Goal: Obtain resource: Obtain resource

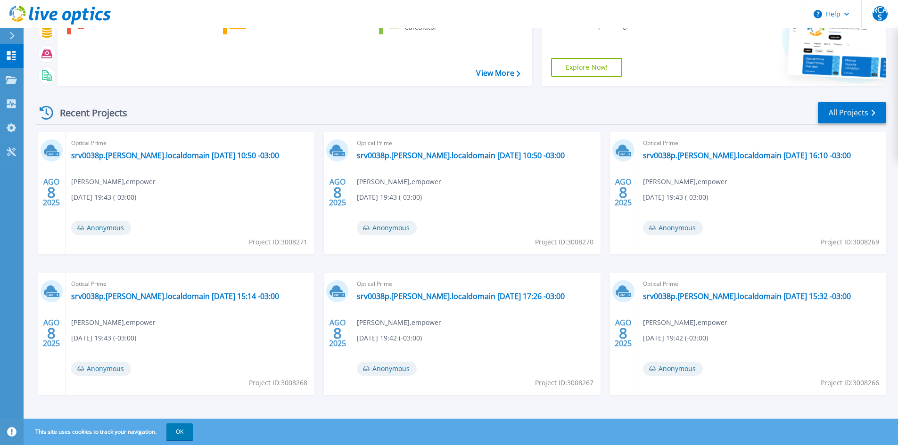
scroll to position [77, 0]
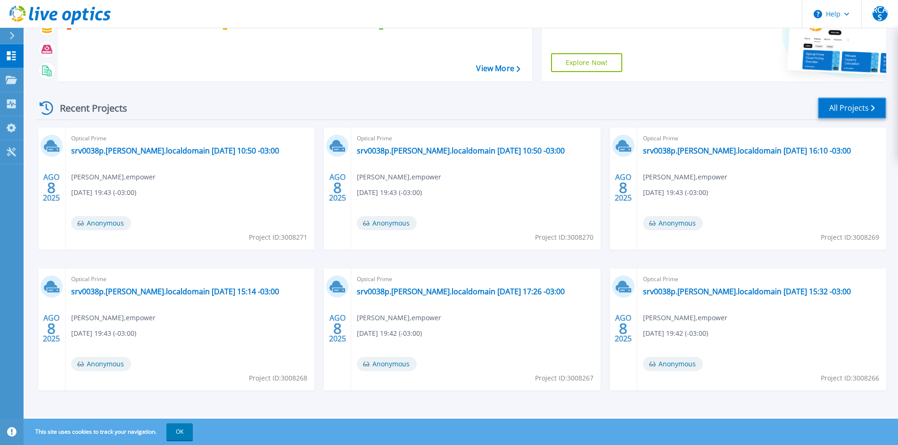
click at [852, 104] on link "All Projects" at bounding box center [852, 108] width 68 height 21
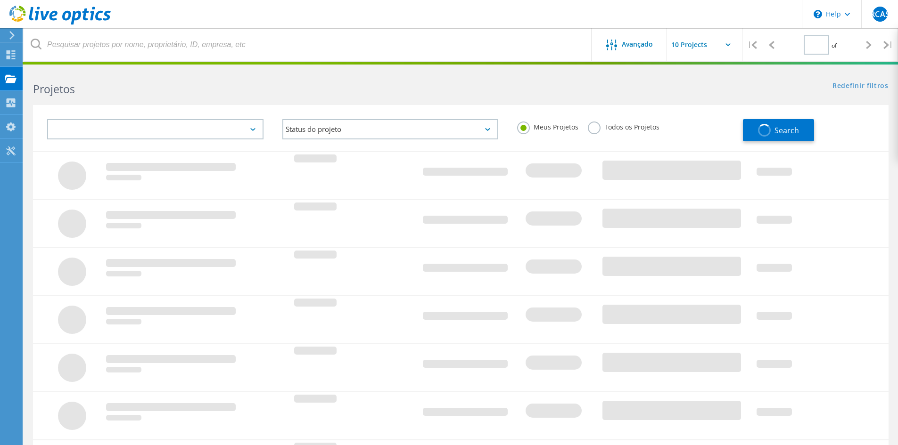
type input "1"
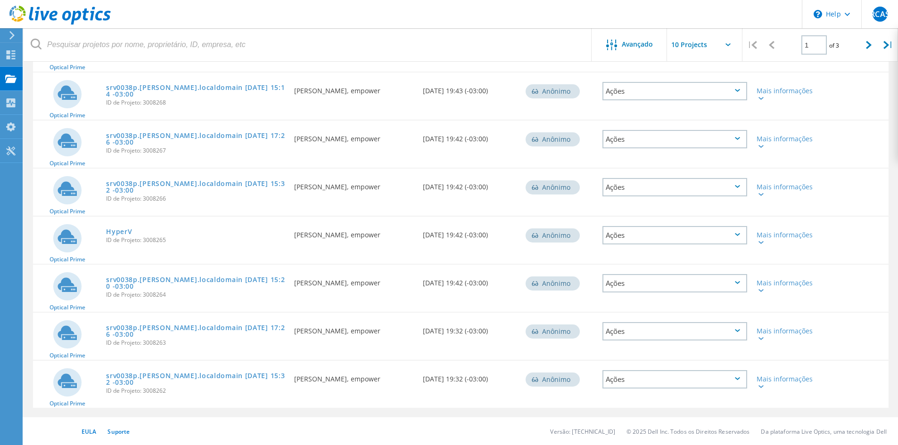
scroll to position [246, 0]
click at [137, 376] on link "srv0038p.[PERSON_NAME].localdomain [DATE] 15:32 -03:00" at bounding box center [195, 378] width 179 height 13
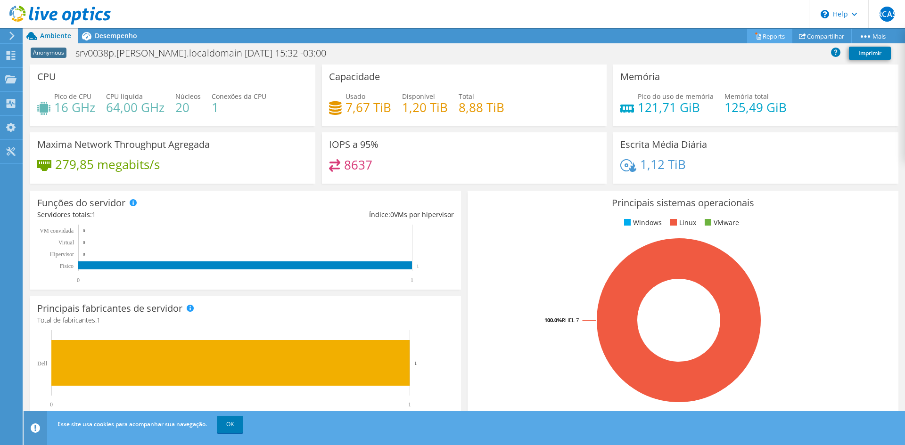
click at [769, 37] on link "Reports" at bounding box center [769, 36] width 45 height 15
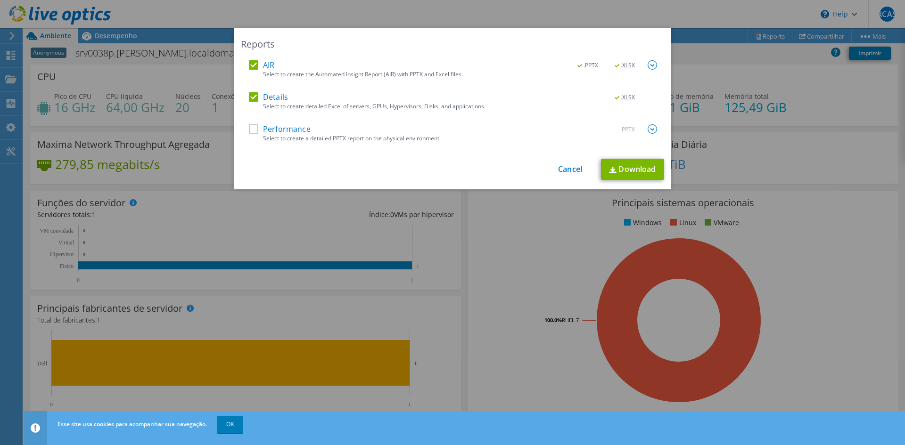
click at [251, 130] on label "Performance" at bounding box center [280, 128] width 62 height 9
click at [0, 0] on input "Performance" at bounding box center [0, 0] width 0 height 0
click at [641, 168] on link "Download" at bounding box center [632, 169] width 63 height 21
click at [564, 170] on link "Cancel" at bounding box center [570, 169] width 24 height 9
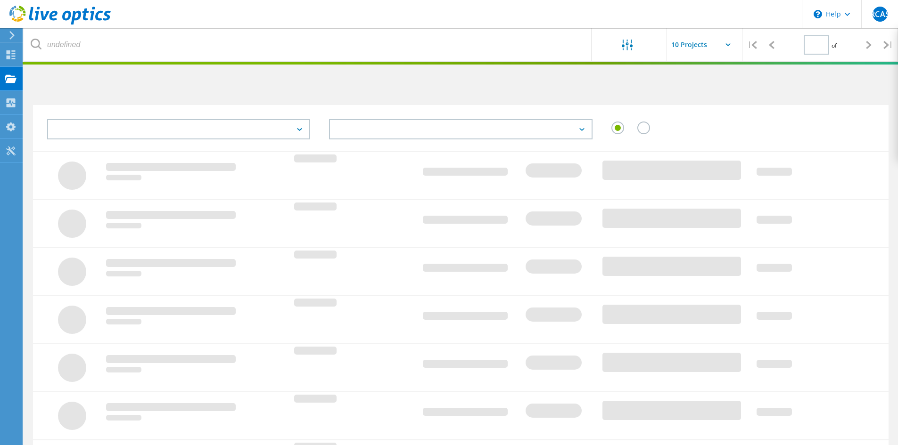
scroll to position [224, 0]
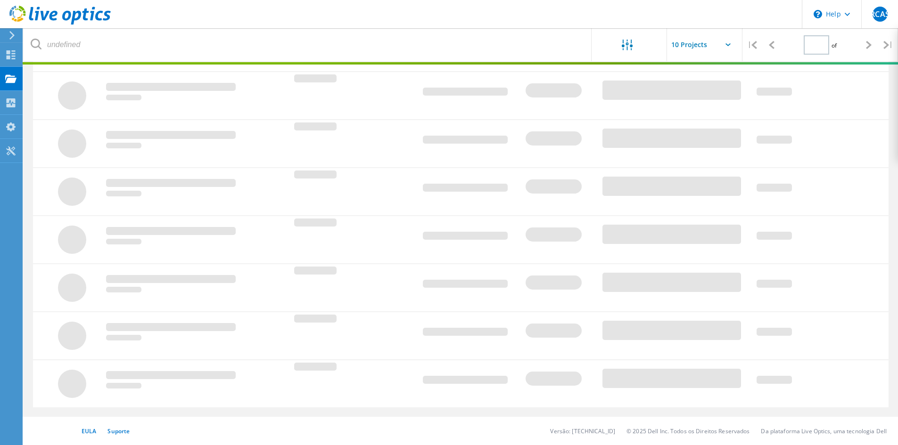
type input "1"
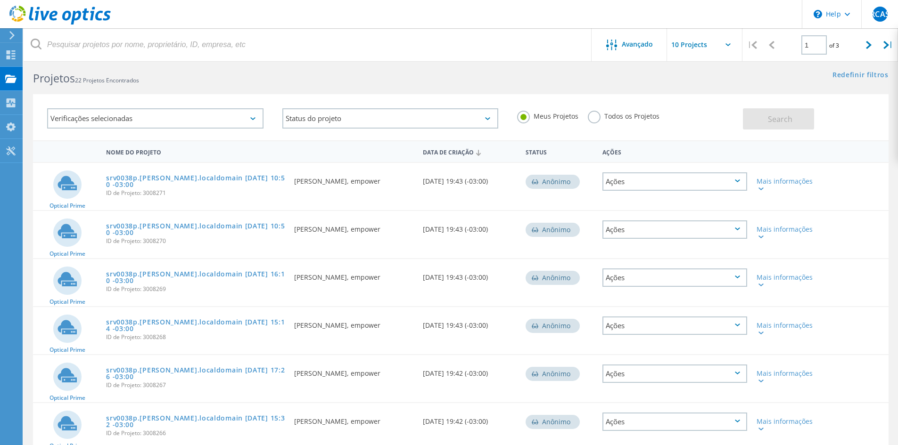
scroll to position [0, 0]
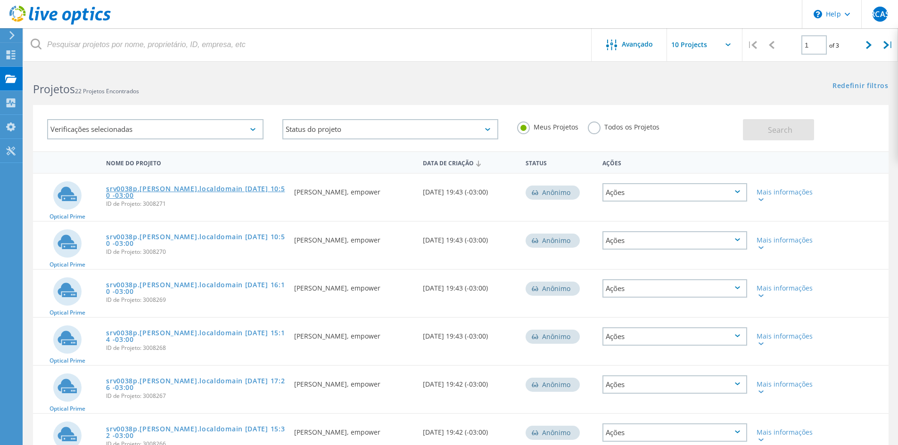
click at [139, 188] on link "srv0038p.diana.localdomain 2025-08-06 10:50 -03:00" at bounding box center [195, 192] width 179 height 13
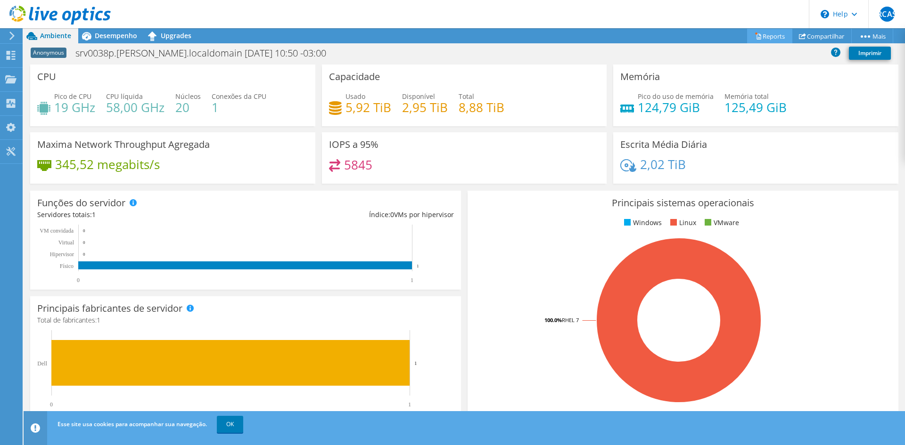
click at [778, 36] on link "Reports" at bounding box center [769, 36] width 45 height 15
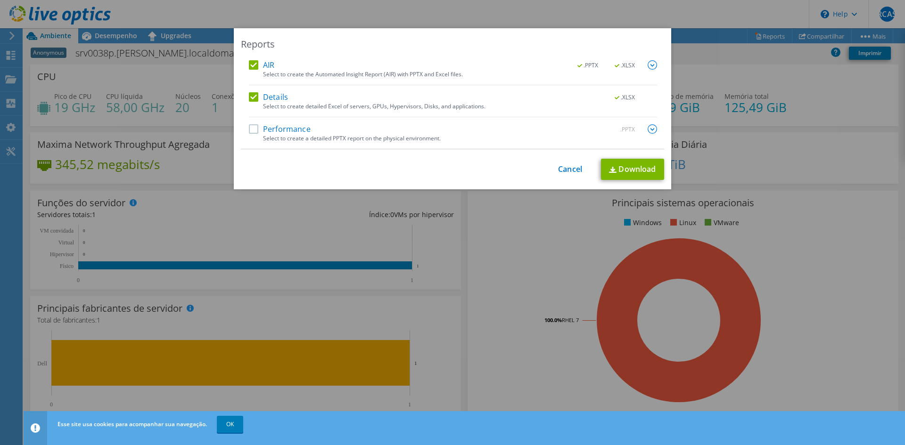
click at [295, 129] on label "Performance" at bounding box center [280, 128] width 62 height 9
click at [0, 0] on input "Performance" at bounding box center [0, 0] width 0 height 0
click at [622, 170] on link "Download" at bounding box center [632, 169] width 63 height 21
click at [568, 171] on link "Cancel" at bounding box center [570, 169] width 24 height 9
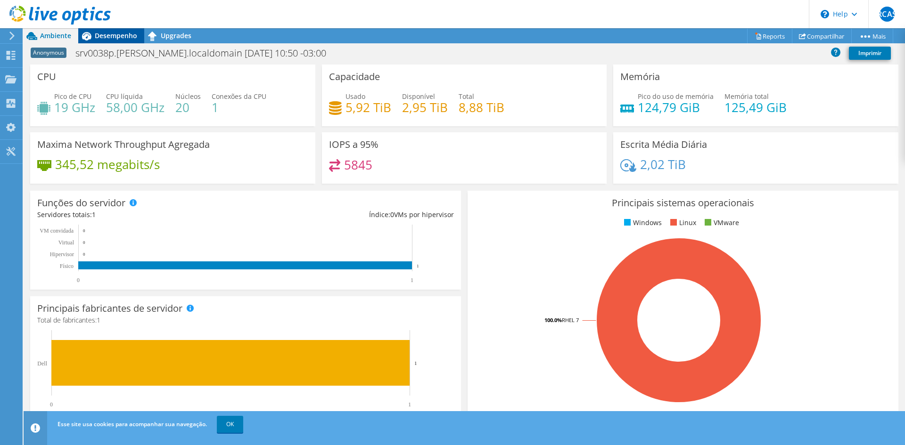
click at [115, 36] on span "Desempenho" at bounding box center [116, 35] width 42 height 9
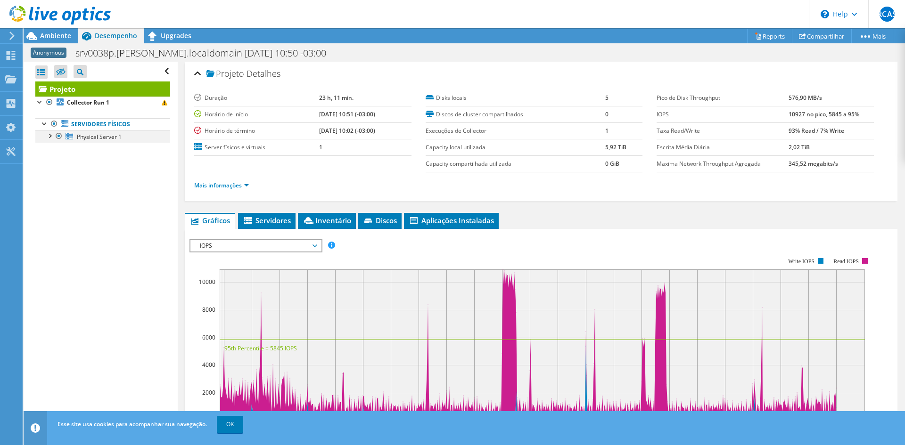
click at [51, 136] on div at bounding box center [49, 135] width 9 height 9
click at [46, 35] on span "Ambiente" at bounding box center [55, 35] width 31 height 9
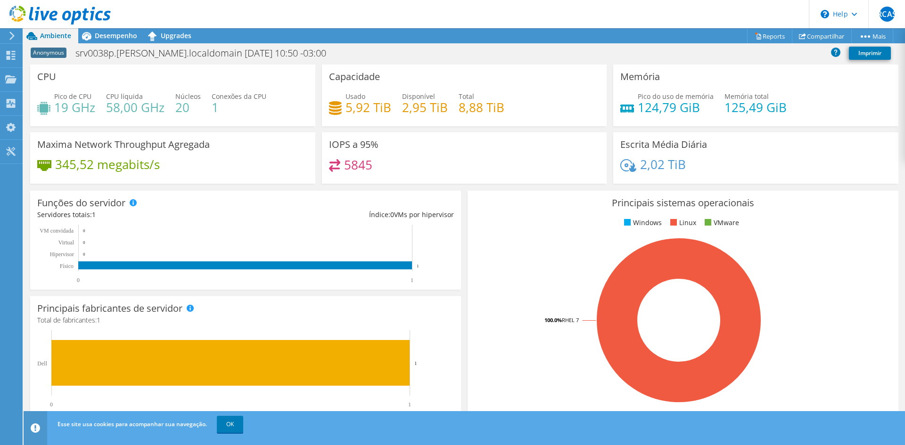
click at [9, 32] on icon at bounding box center [11, 36] width 7 height 8
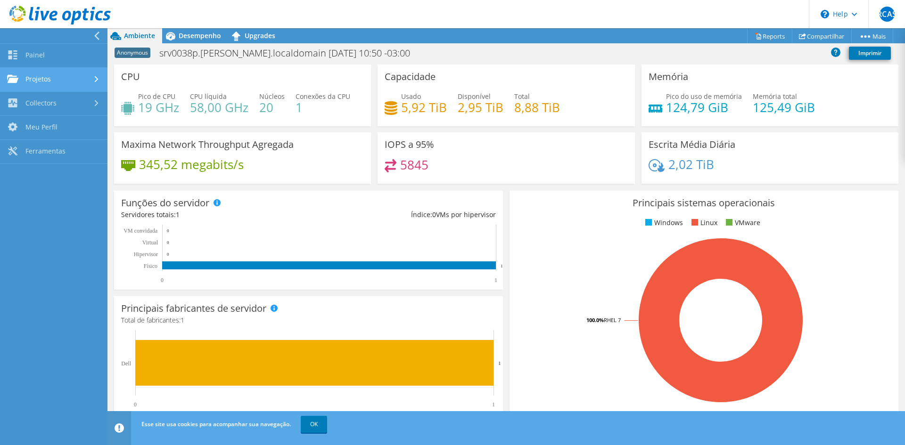
click at [51, 79] on link "Projetos" at bounding box center [53, 80] width 107 height 24
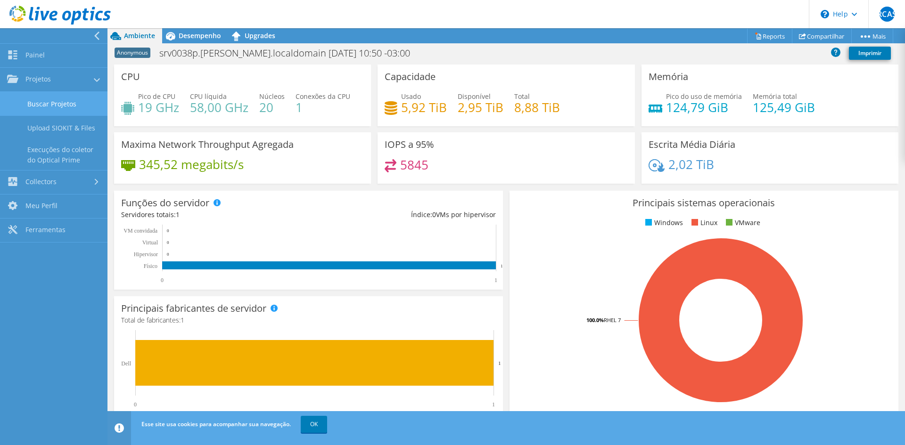
click at [66, 103] on link "Buscar Projetos" at bounding box center [53, 104] width 107 height 24
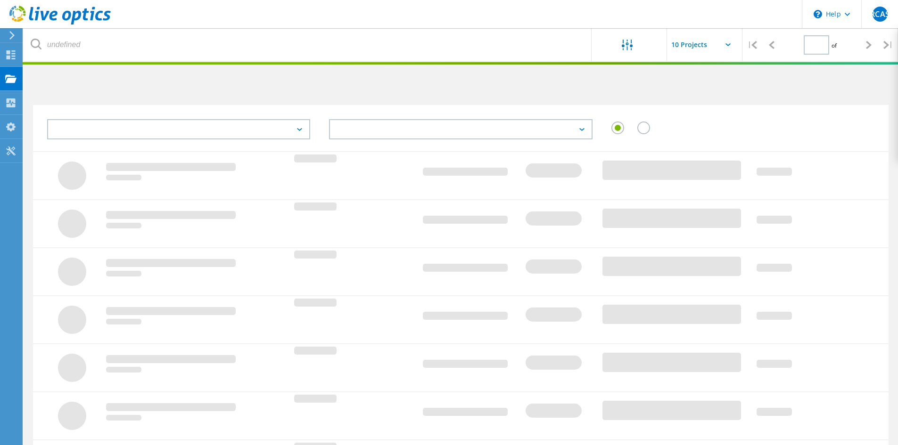
type input "1"
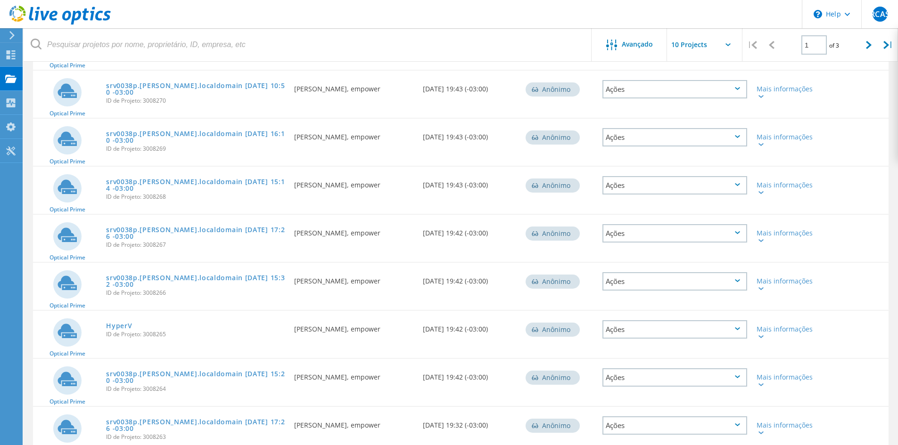
scroll to position [246, 0]
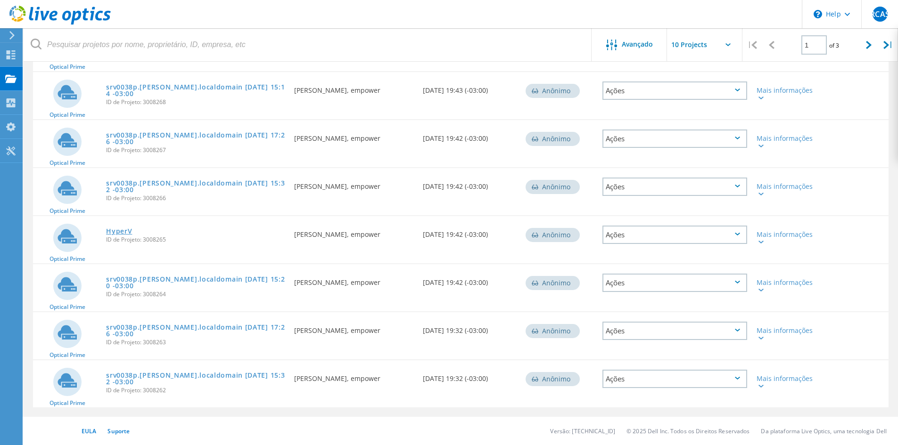
click at [122, 229] on link "HyperV" at bounding box center [119, 231] width 26 height 7
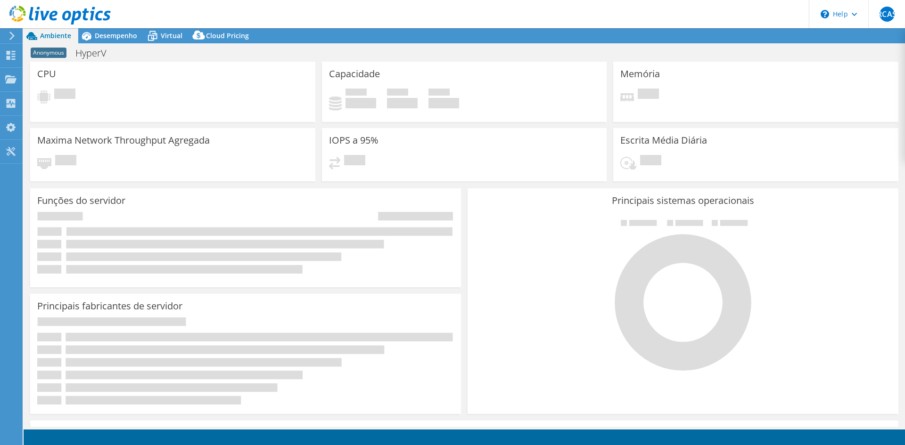
select select "USD"
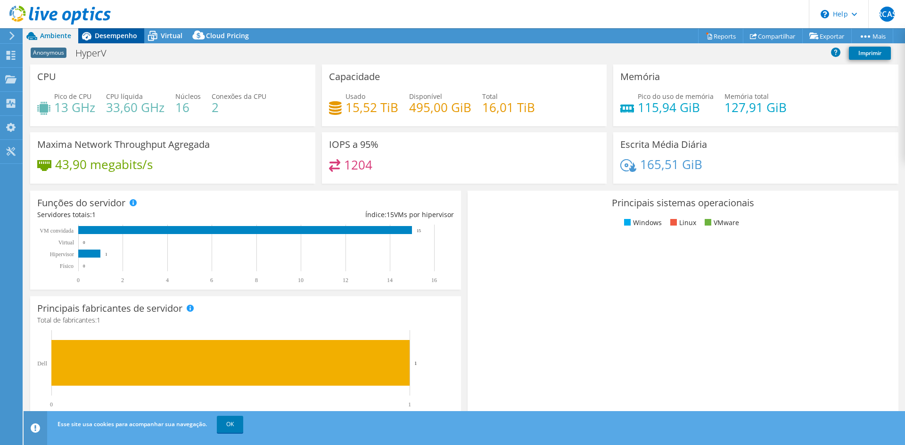
click at [118, 35] on span "Desempenho" at bounding box center [116, 35] width 42 height 9
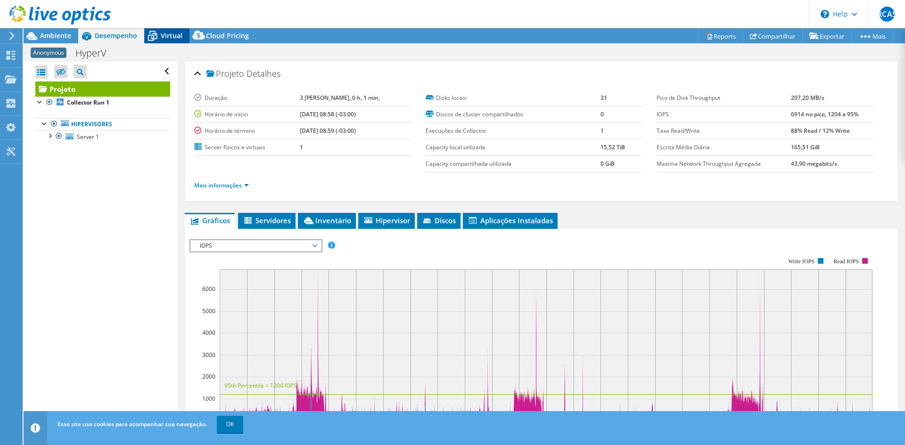
click at [165, 34] on span "Virtual" at bounding box center [172, 35] width 22 height 9
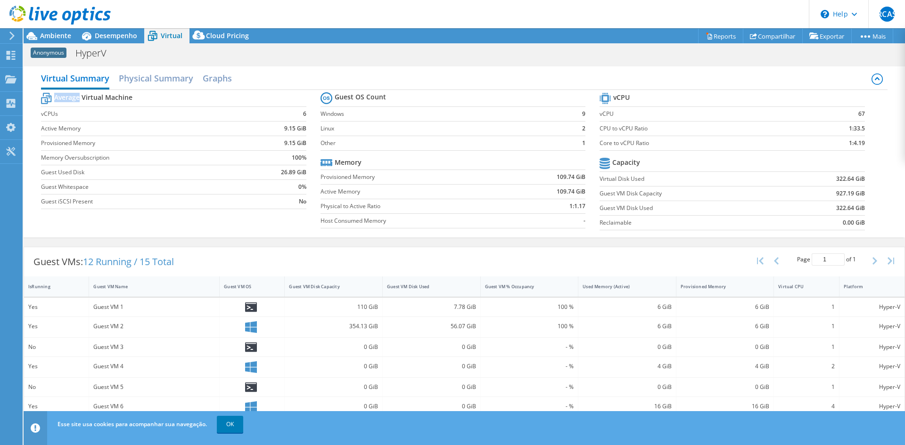
drag, startPoint x: 81, startPoint y: 98, endPoint x: 59, endPoint y: 96, distance: 21.8
click at [55, 95] on b "Average Virtual Machine" at bounding box center [93, 97] width 78 height 9
copy b "Average"
click at [157, 69] on h2 "Physical Summary" at bounding box center [156, 79] width 74 height 21
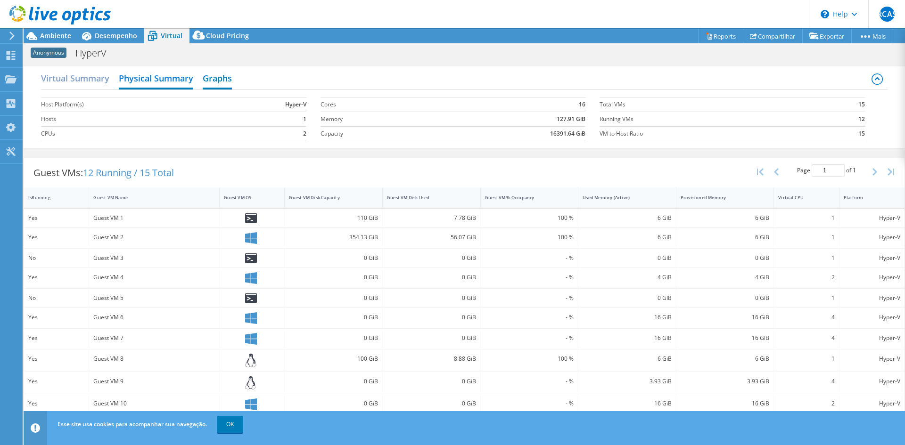
click at [228, 76] on h2 "Graphs" at bounding box center [217, 79] width 29 height 21
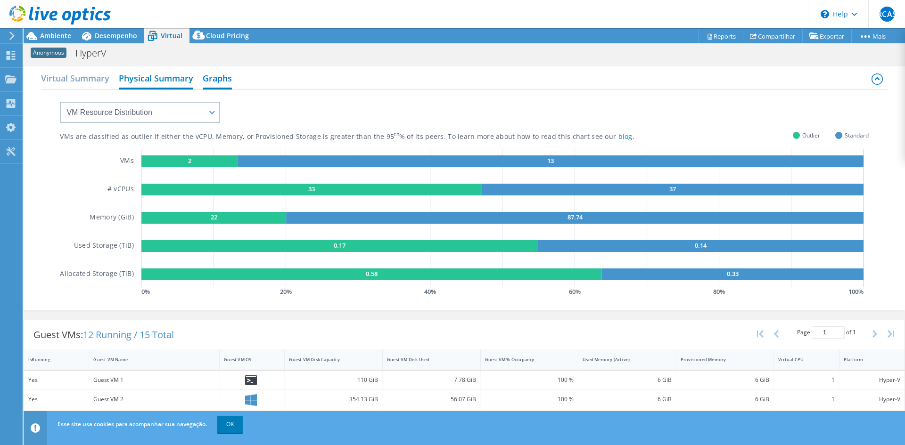
click at [153, 72] on h2 "Physical Summary" at bounding box center [156, 79] width 74 height 21
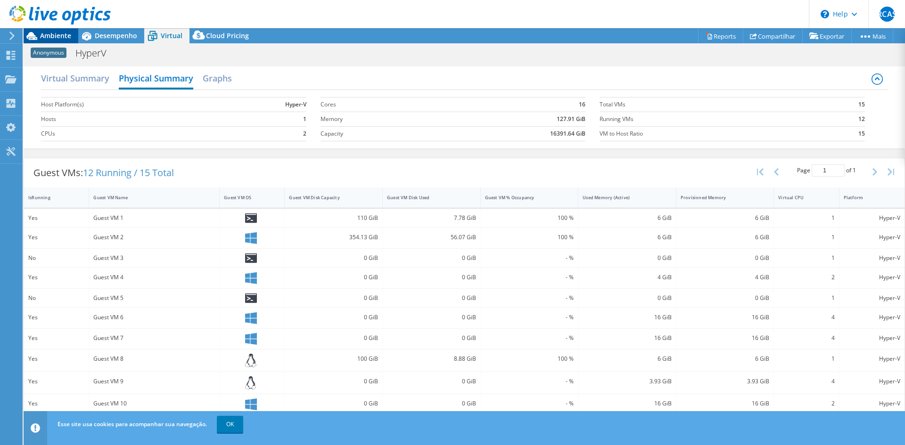
click at [58, 35] on span "Ambiente" at bounding box center [55, 35] width 31 height 9
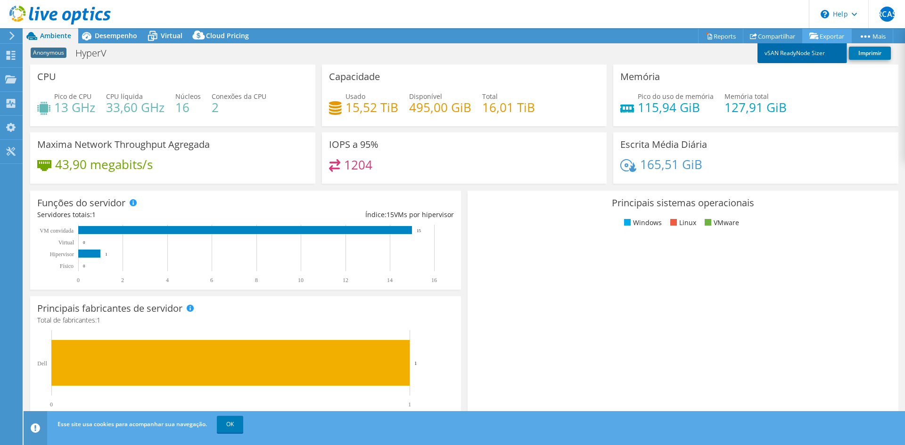
click at [800, 55] on link "vSAN ReadyNode Sizer" at bounding box center [802, 53] width 90 height 20
